Goal: Transaction & Acquisition: Purchase product/service

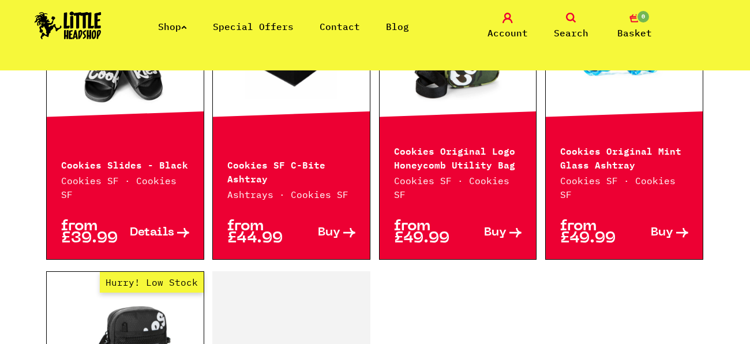
scroll to position [1722, 0]
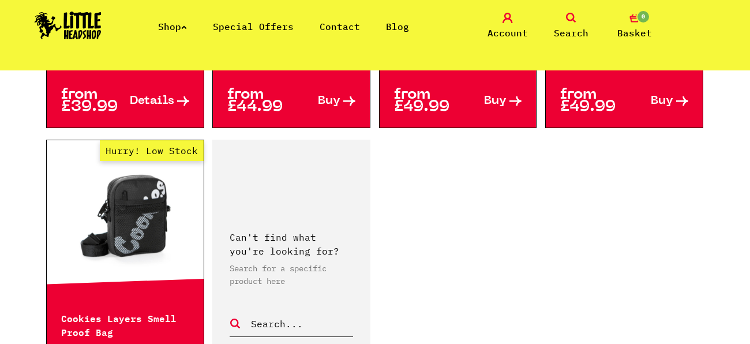
click at [108, 177] on link "Hurry! Low Stock" at bounding box center [125, 217] width 157 height 115
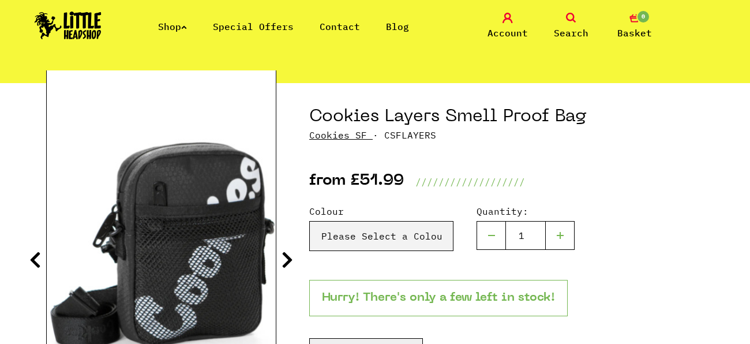
scroll to position [99, 0]
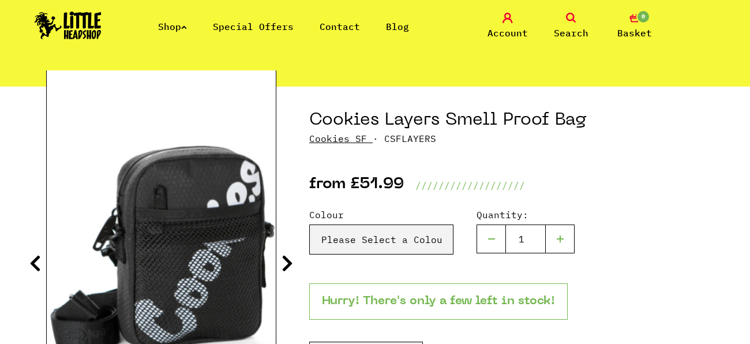
click at [177, 29] on link "Shop" at bounding box center [172, 27] width 29 height 12
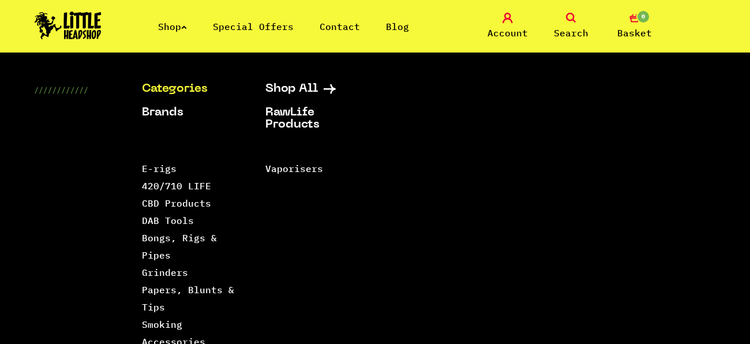
click at [198, 89] on link "Categories" at bounding box center [189, 89] width 95 height 12
click at [174, 24] on link "Shop" at bounding box center [172, 27] width 29 height 12
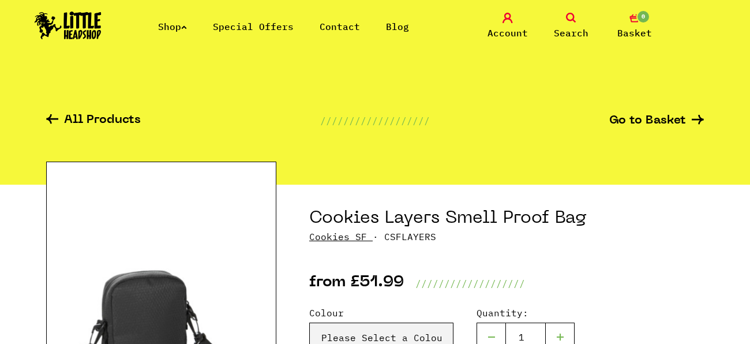
scroll to position [0, 0]
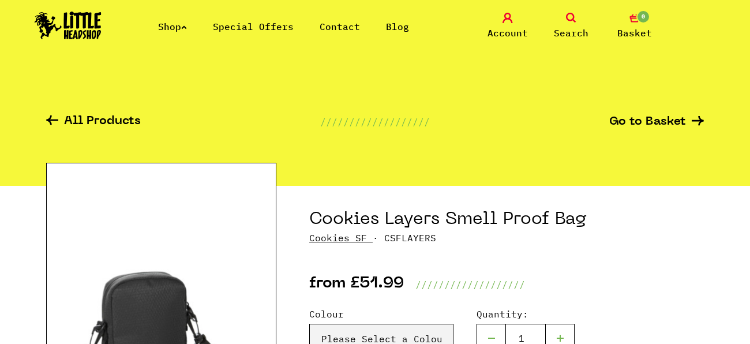
click at [185, 34] on div "Shop Special Offers Contact Blog Account Search 0 Basket" at bounding box center [375, 26] width 750 height 53
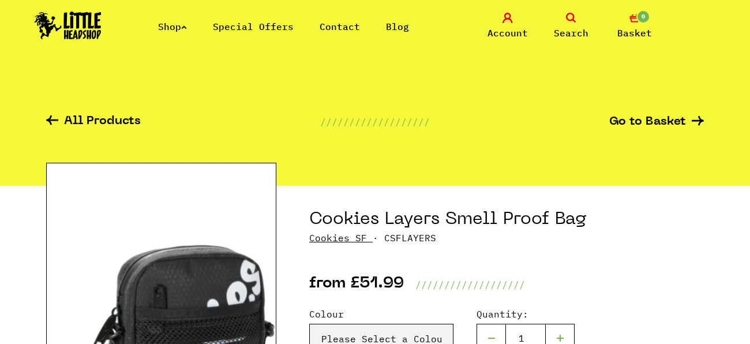
click at [246, 23] on link "Special Offers" at bounding box center [253, 27] width 81 height 12
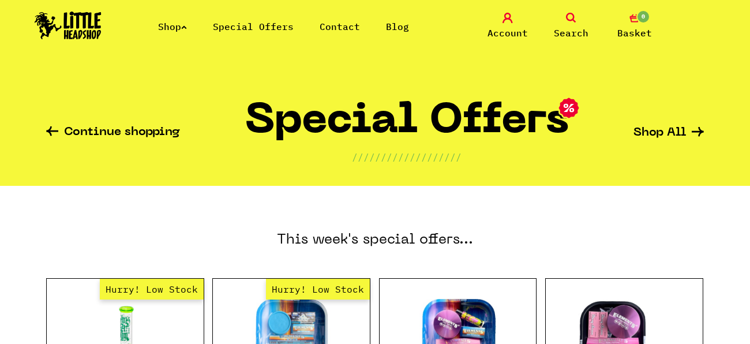
scroll to position [140, 0]
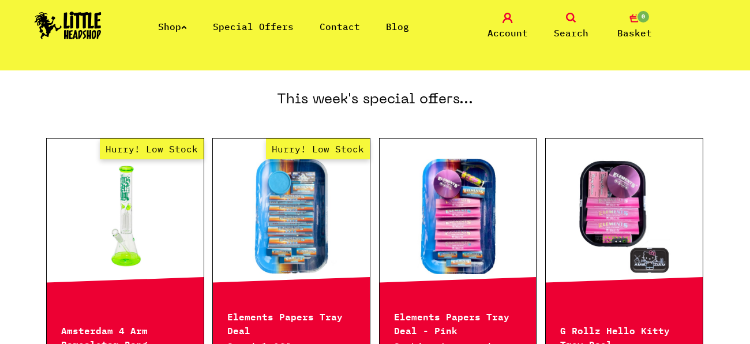
click at [280, 195] on link "Hurry! Low Stock" at bounding box center [291, 216] width 157 height 115
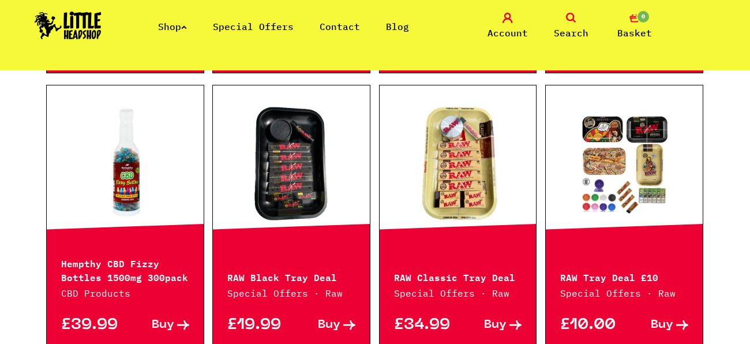
scroll to position [480, 0]
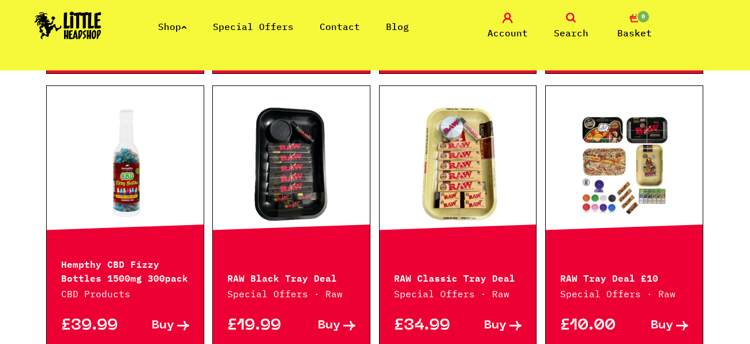
click at [404, 175] on link at bounding box center [458, 163] width 157 height 115
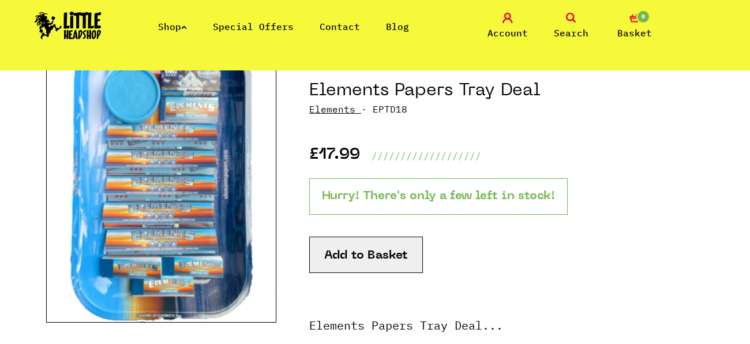
scroll to position [131, 0]
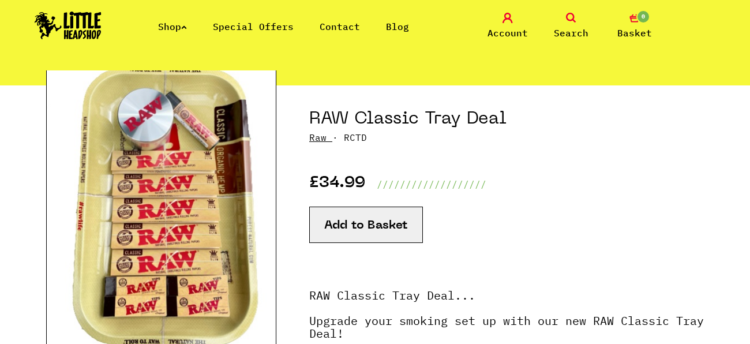
scroll to position [103, 0]
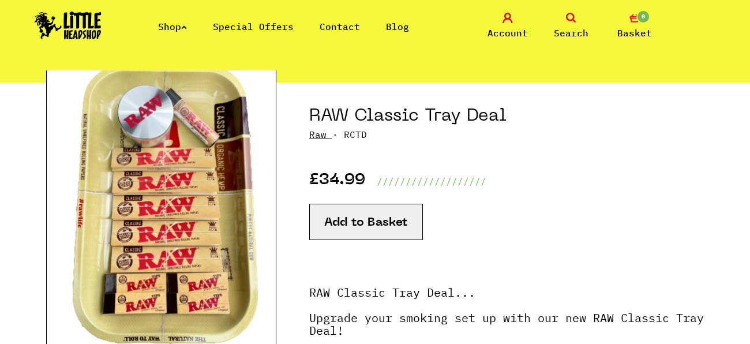
click at [390, 214] on button "Add to Basket" at bounding box center [366, 222] width 114 height 36
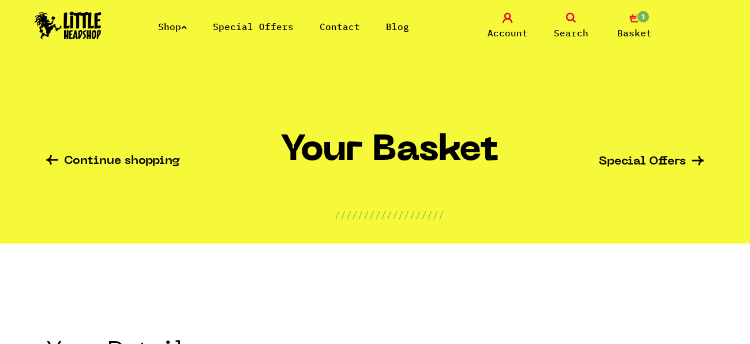
click at [637, 14] on span "1" at bounding box center [643, 17] width 14 height 14
click at [567, 30] on span "Search" at bounding box center [571, 33] width 35 height 14
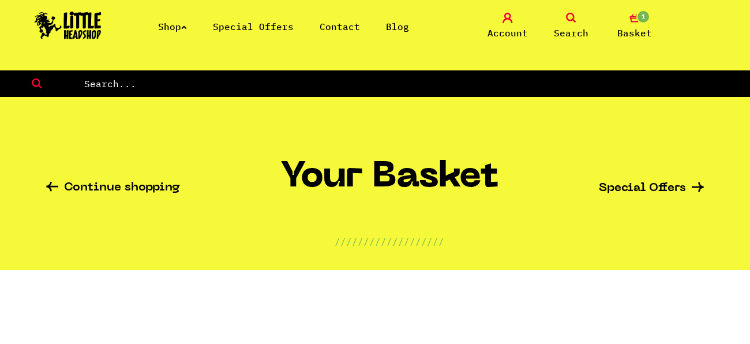
click at [516, 76] on input "text" at bounding box center [417, 83] width 668 height 15
